Goal: Task Accomplishment & Management: Complete application form

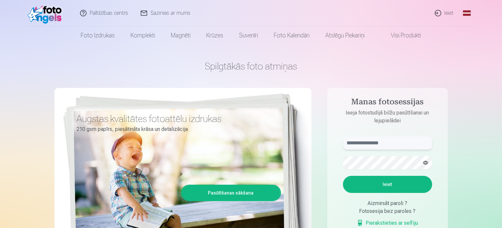
click at [358, 142] on input "text" at bounding box center [387, 143] width 89 height 13
click at [446, 14] on link "Ieiet" at bounding box center [445, 13] width 32 height 26
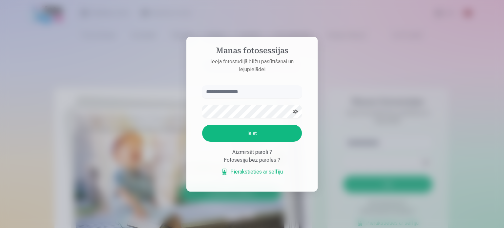
click at [268, 91] on input "text" at bounding box center [252, 91] width 100 height 13
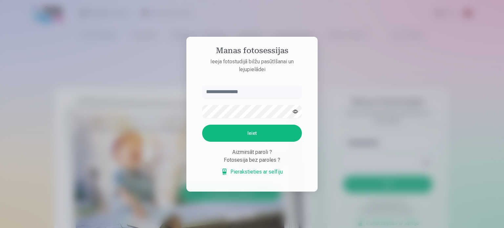
click at [386, 119] on div at bounding box center [252, 114] width 504 height 228
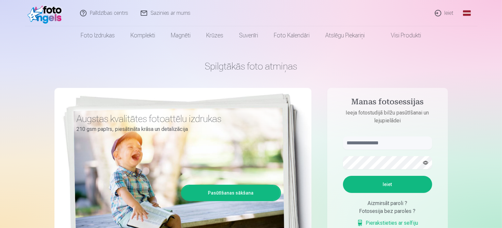
click at [386, 222] on link "Pierakstieties ar selfiju" at bounding box center [388, 223] width 62 height 8
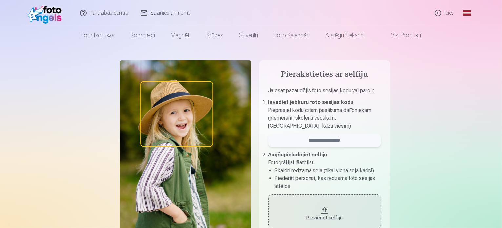
click at [319, 144] on input "email" at bounding box center [324, 140] width 113 height 13
